Goal: Task Accomplishment & Management: Manage account settings

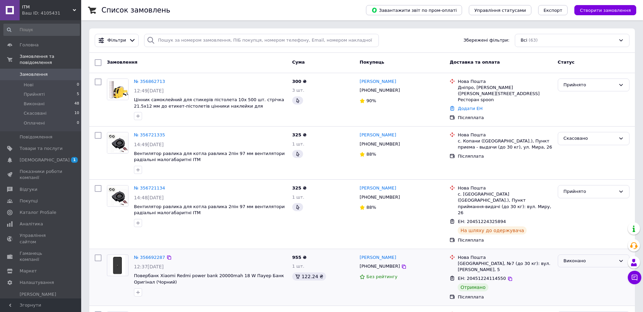
click at [581, 258] on div "Виконано" at bounding box center [590, 261] width 52 height 7
click at [151, 83] on link "№ 356862713" at bounding box center [149, 81] width 31 height 5
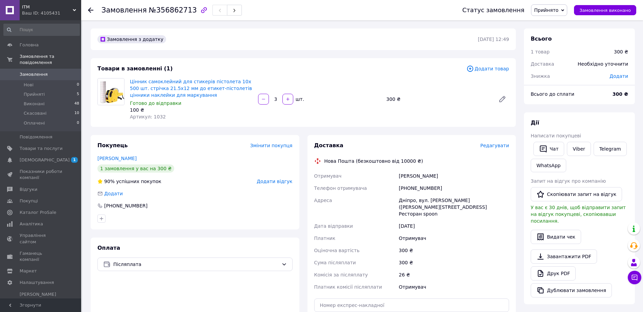
click at [405, 174] on div "[PERSON_NAME]" at bounding box center [454, 176] width 113 height 12
copy div "[PERSON_NAME]"
click at [423, 176] on div "[PERSON_NAME]" at bounding box center [454, 176] width 113 height 12
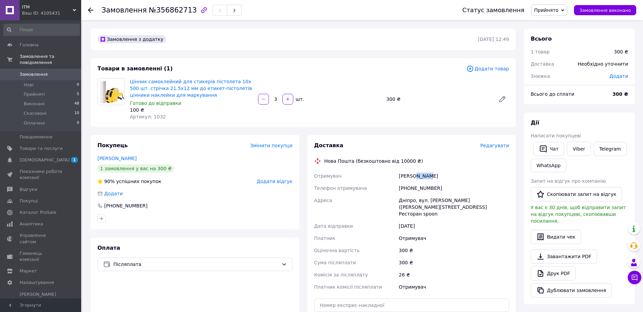
copy div "Роман"
click at [412, 186] on div "[PHONE_NUMBER]" at bounding box center [454, 188] width 113 height 12
copy div "380678049787"
click at [403, 198] on div "Дніпро, вул. [PERSON_NAME] ([PERSON_NAME][STREET_ADDRESS] Ресторан spoon" at bounding box center [454, 207] width 113 height 26
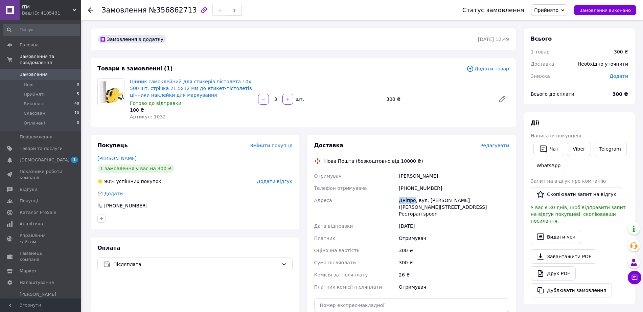
click at [403, 198] on div "Дніпро, вул. [PERSON_NAME] ([PERSON_NAME][STREET_ADDRESS] Ресторан spoon" at bounding box center [454, 207] width 113 height 26
copy div "Дніпро"
drag, startPoint x: 491, startPoint y: 207, endPoint x: 458, endPoint y: 207, distance: 33.2
click at [458, 207] on div "Дніпро, вул. [PERSON_NAME] ([PERSON_NAME][STREET_ADDRESS] Ресторан spoon" at bounding box center [454, 207] width 113 height 26
copy div "Ресторан spoon"
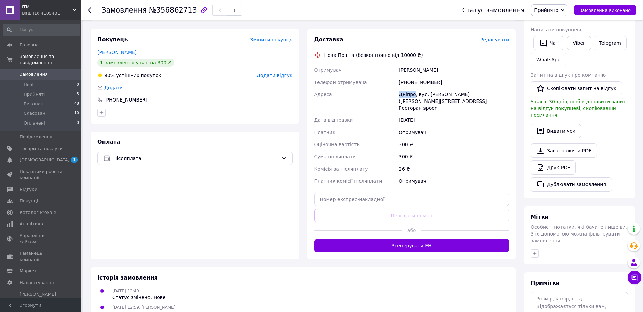
scroll to position [112, 0]
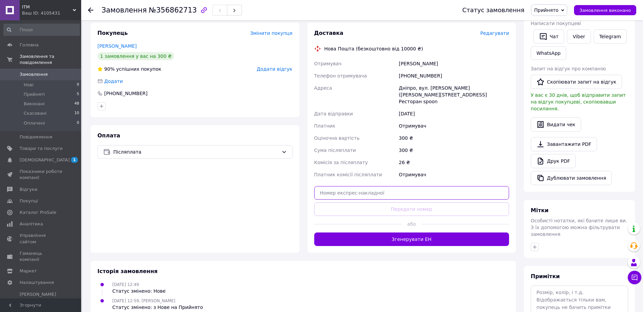
click at [337, 188] on input "text" at bounding box center [411, 193] width 195 height 14
paste input "20451225209672"
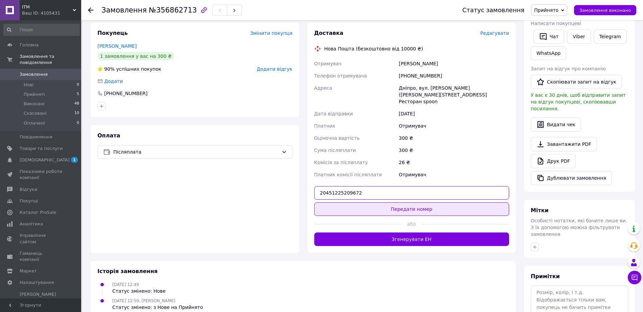
type input "20451225209672"
click at [352, 205] on button "Передати номер" at bounding box center [411, 209] width 195 height 14
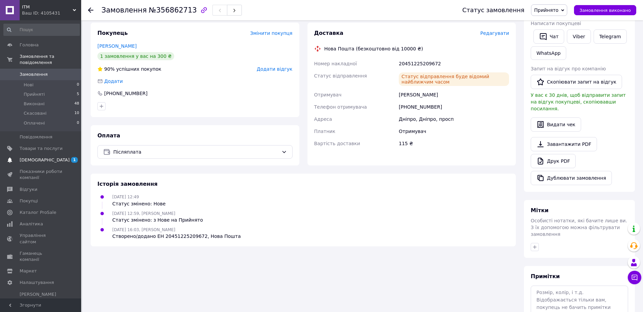
click at [36, 157] on span "[DEMOGRAPHIC_DATA]" at bounding box center [45, 160] width 50 height 6
